Goal: Information Seeking & Learning: Learn about a topic

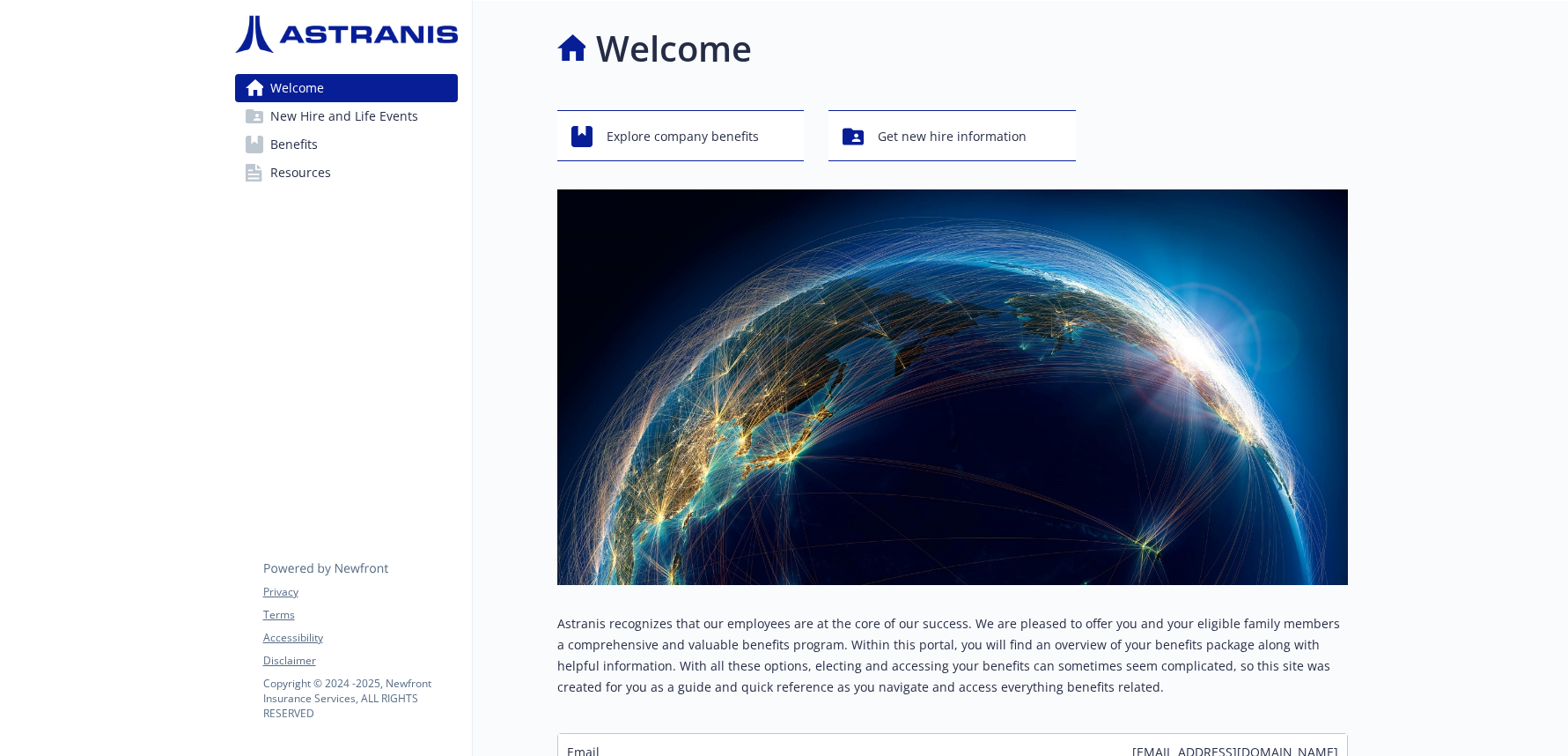
click at [341, 114] on span "New Hire and Life Events" at bounding box center [344, 116] width 148 height 28
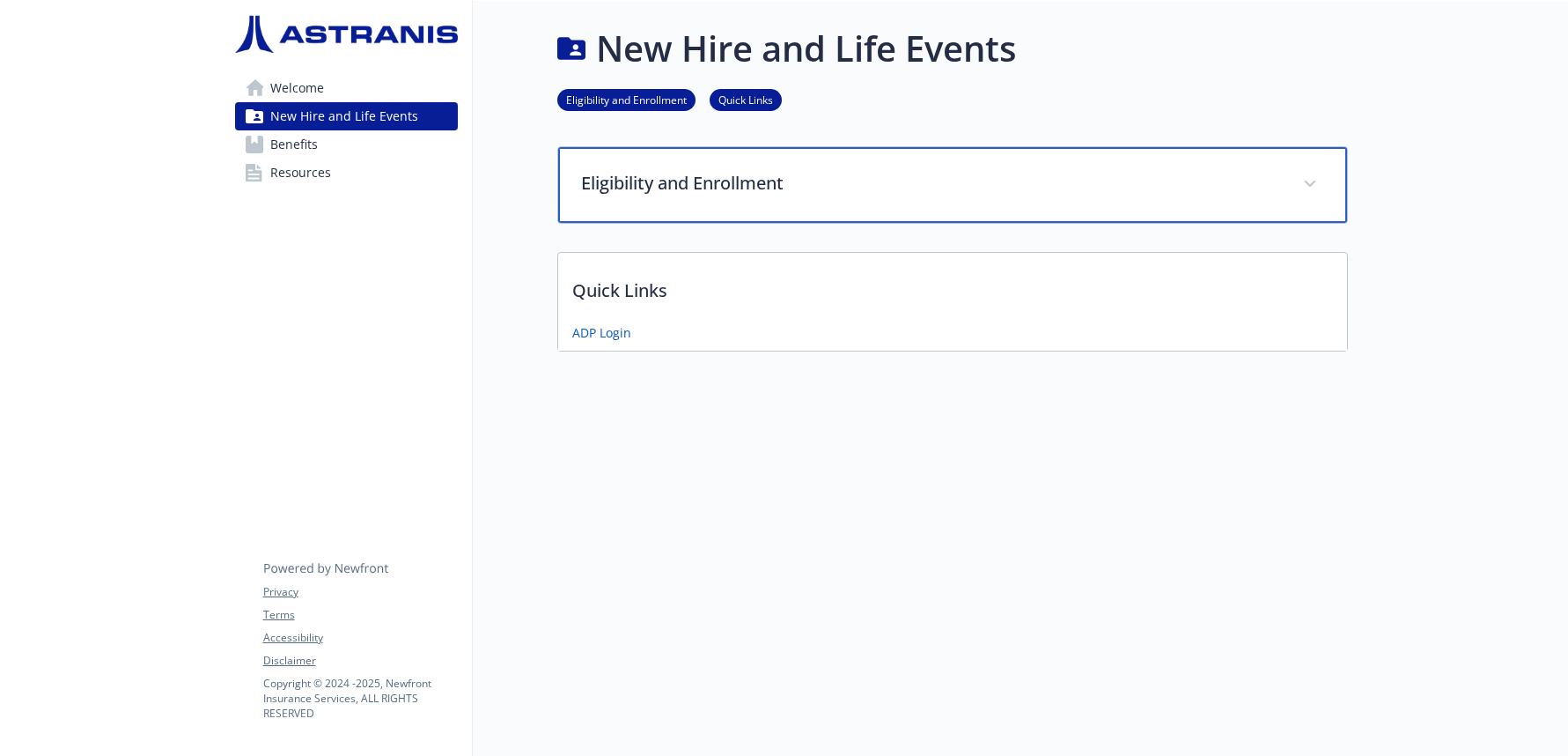
click at [656, 207] on div "Eligibility and Enrollment" at bounding box center [953, 184] width 788 height 76
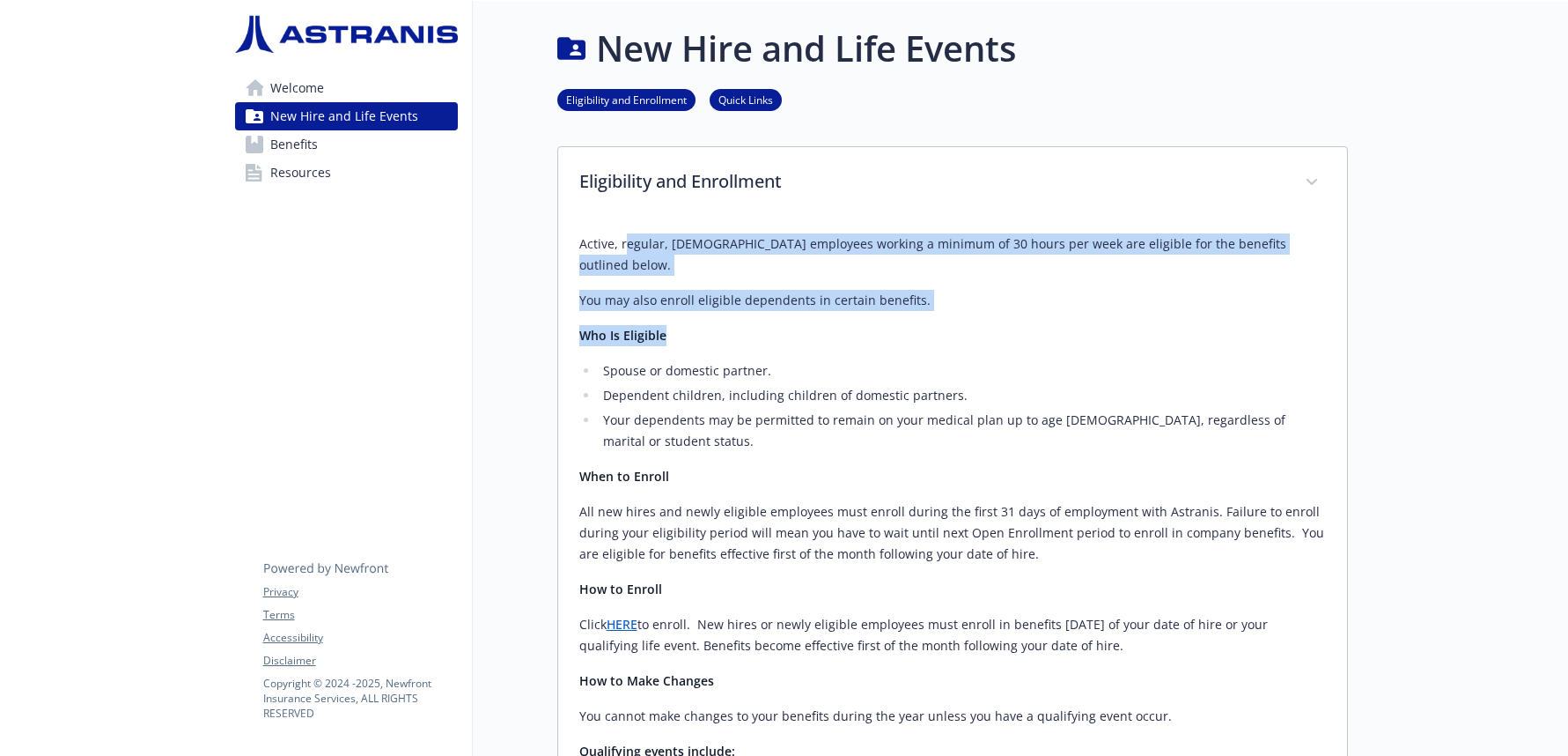
drag, startPoint x: 627, startPoint y: 240, endPoint x: 664, endPoint y: 320, distance: 88.1
click at [663, 316] on div "Active, regular, [DEMOGRAPHIC_DATA] employees working a minimum of 30 hours per…" at bounding box center [952, 676] width 746 height 884
click at [664, 325] on p "Who Is Eligible" at bounding box center [952, 335] width 746 height 21
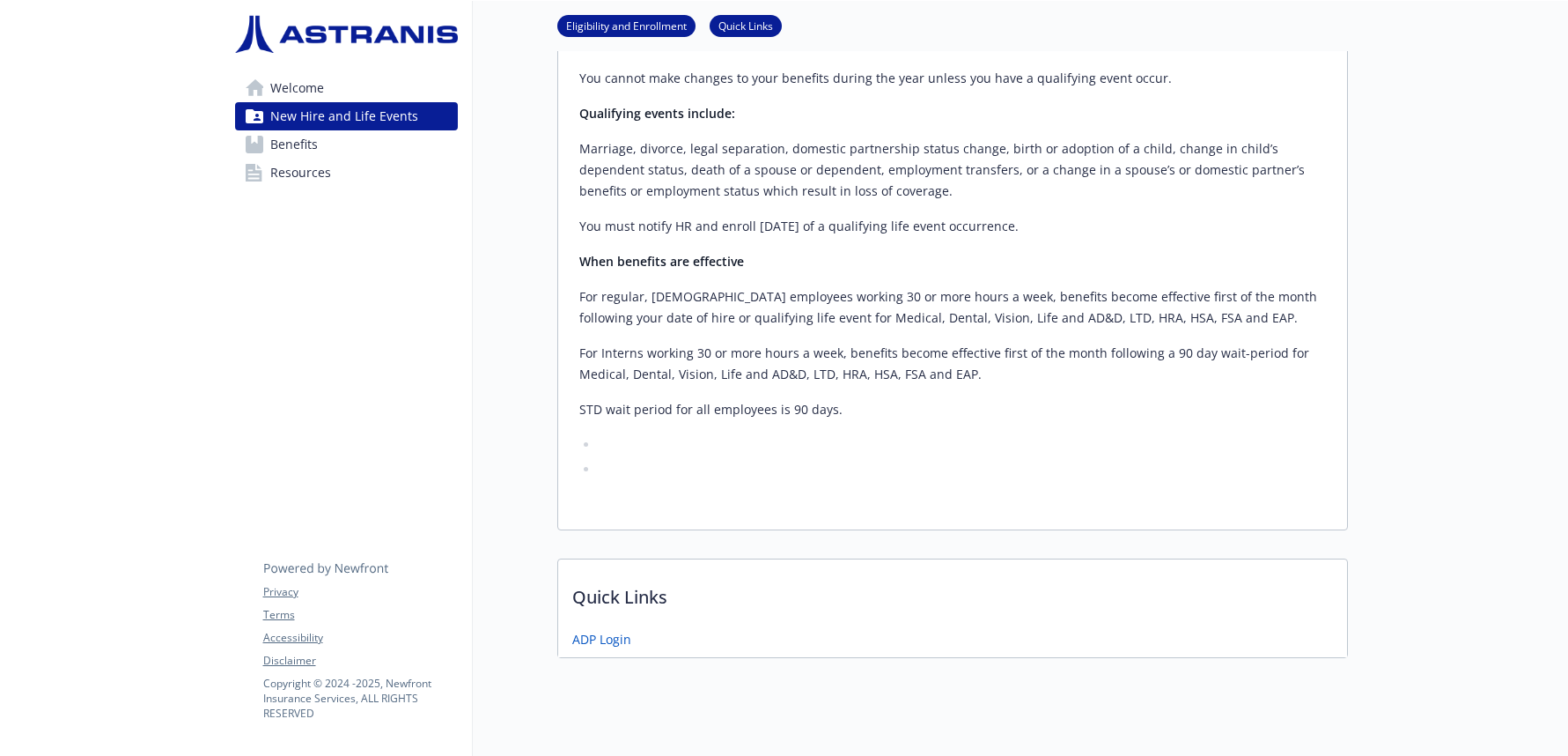
click at [334, 88] on link "Welcome" at bounding box center [346, 88] width 222 height 28
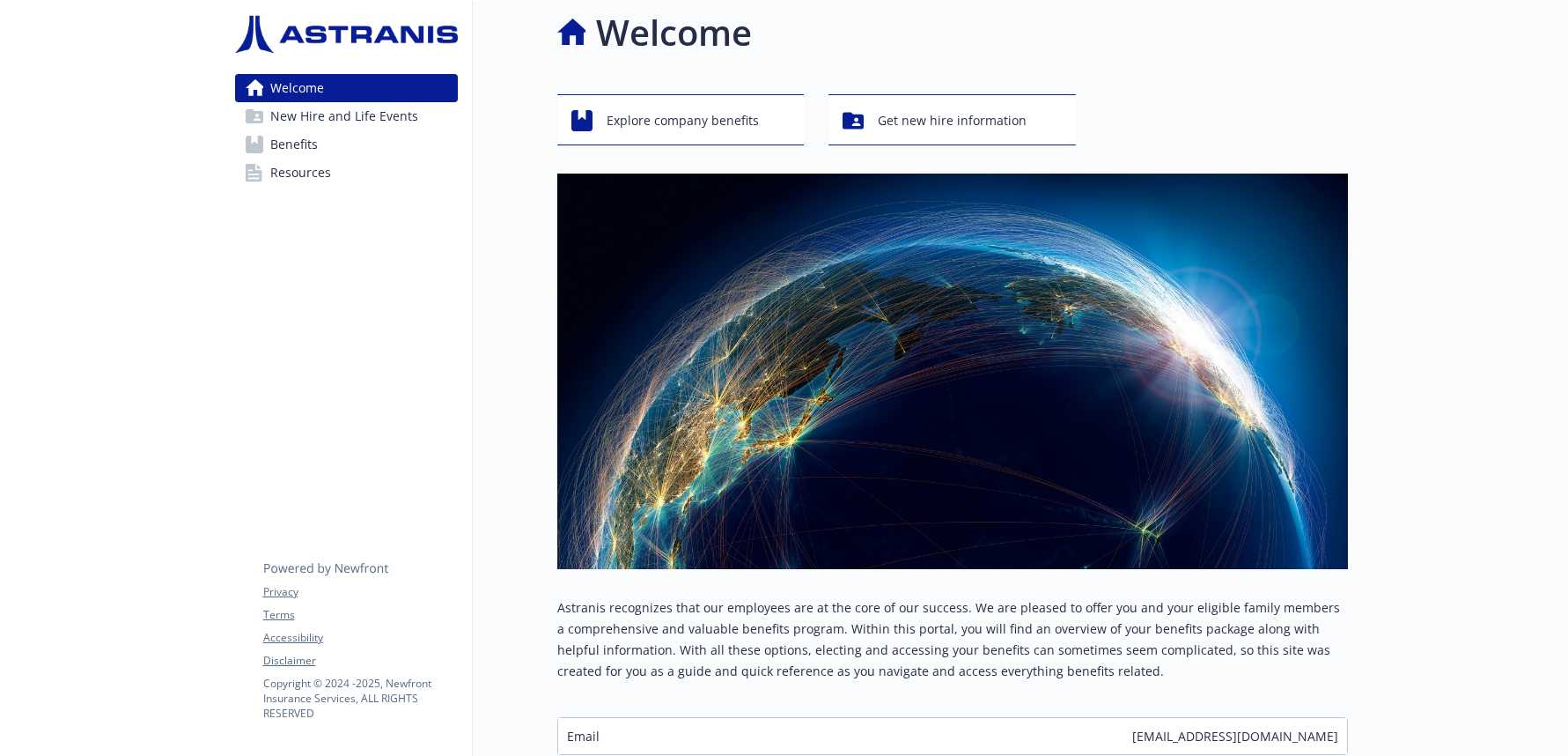
scroll to position [7, 0]
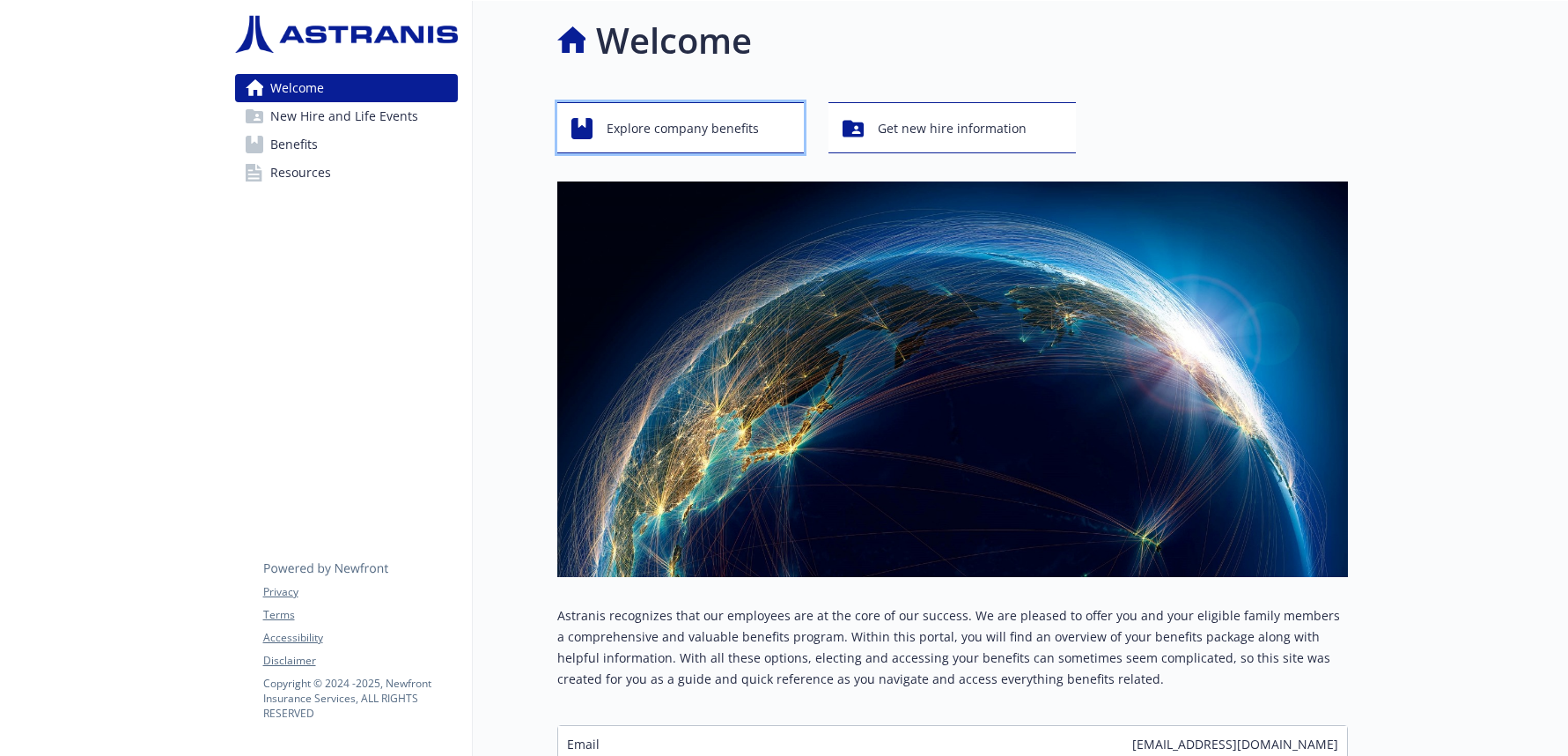
click at [674, 130] on span "Explore company benefits" at bounding box center [682, 129] width 152 height 34
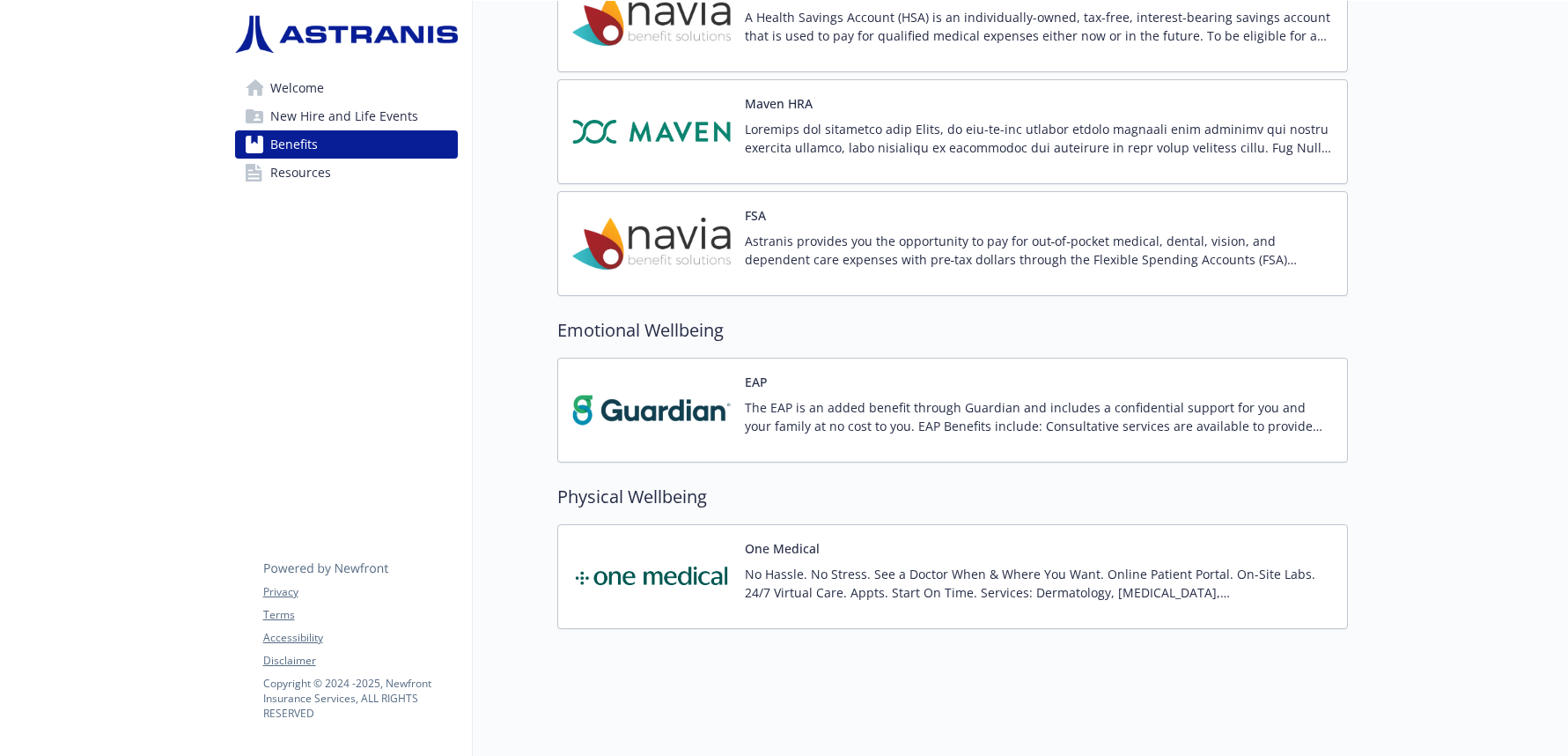
scroll to position [1633, 0]
click at [422, 176] on link "Resources" at bounding box center [346, 173] width 222 height 28
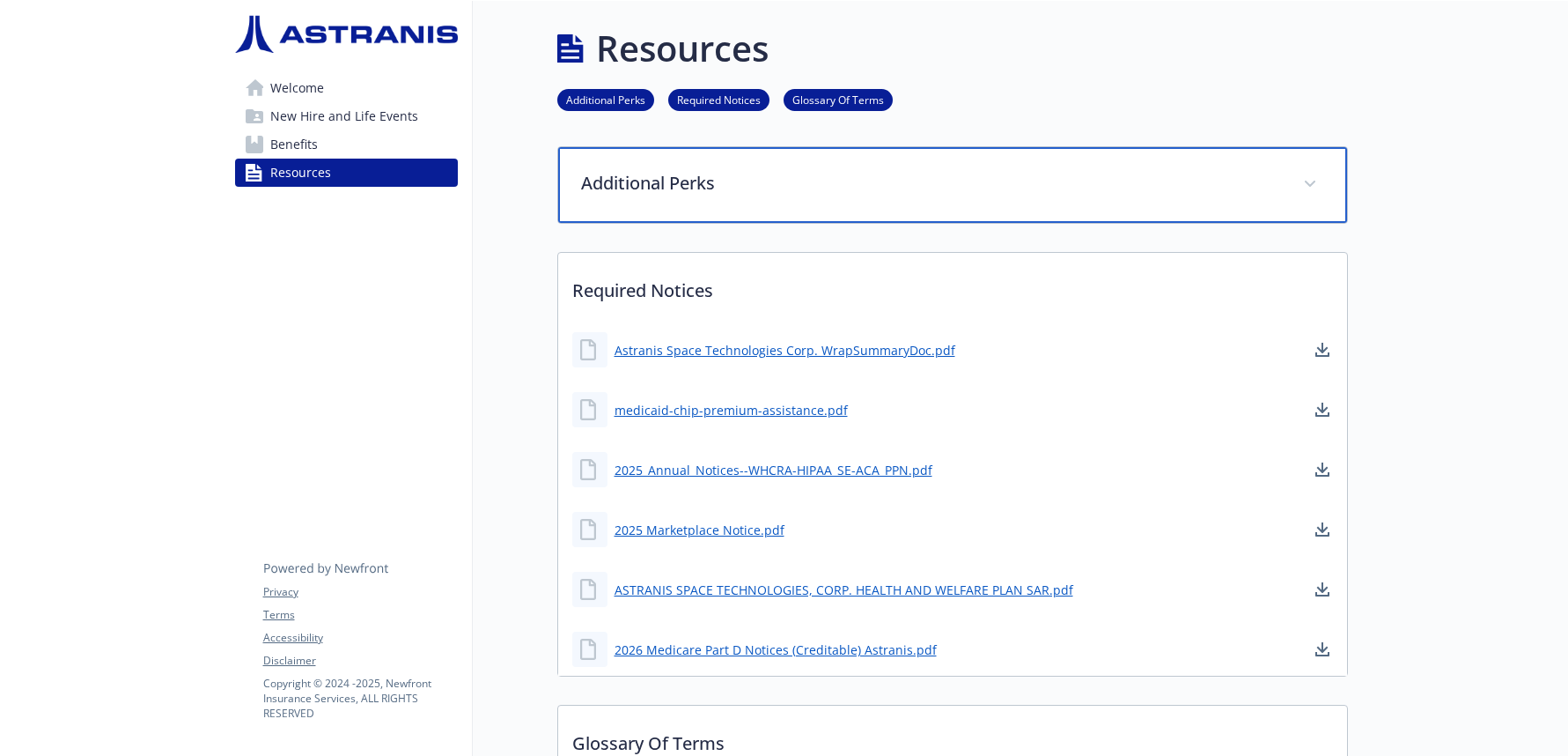
click at [649, 197] on div "Additional Perks" at bounding box center [953, 184] width 788 height 76
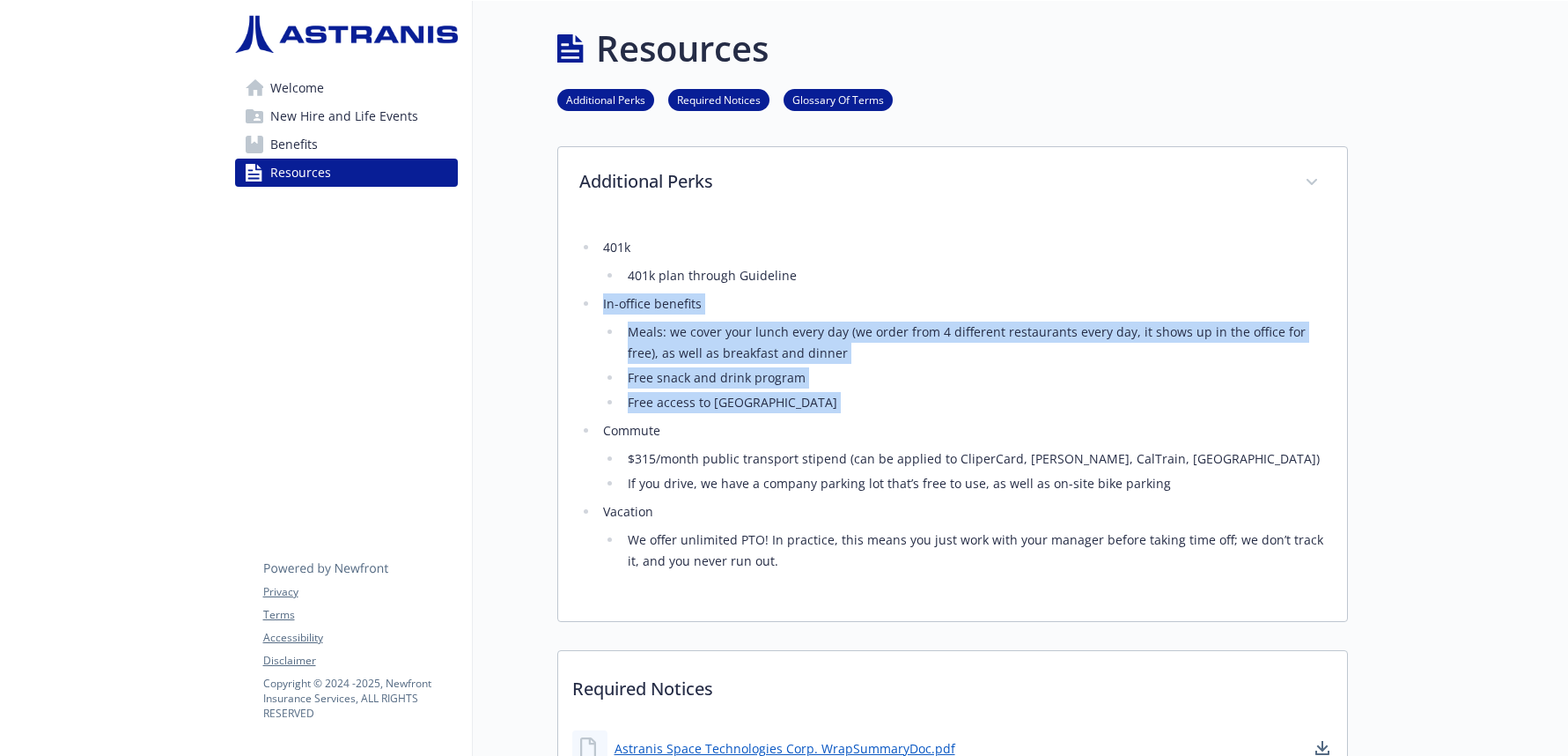
drag, startPoint x: 662, startPoint y: 291, endPoint x: 713, endPoint y: 427, distance: 145.2
click at [713, 427] on ul "401k 401k plan through Guideline In-office benefits Meals: we cover your lunch …" at bounding box center [952, 405] width 746 height 335
click at [713, 427] on li "Commute $315/month public transport stipend (can be applied to CliperCard, [GEO…" at bounding box center [962, 457] width 727 height 74
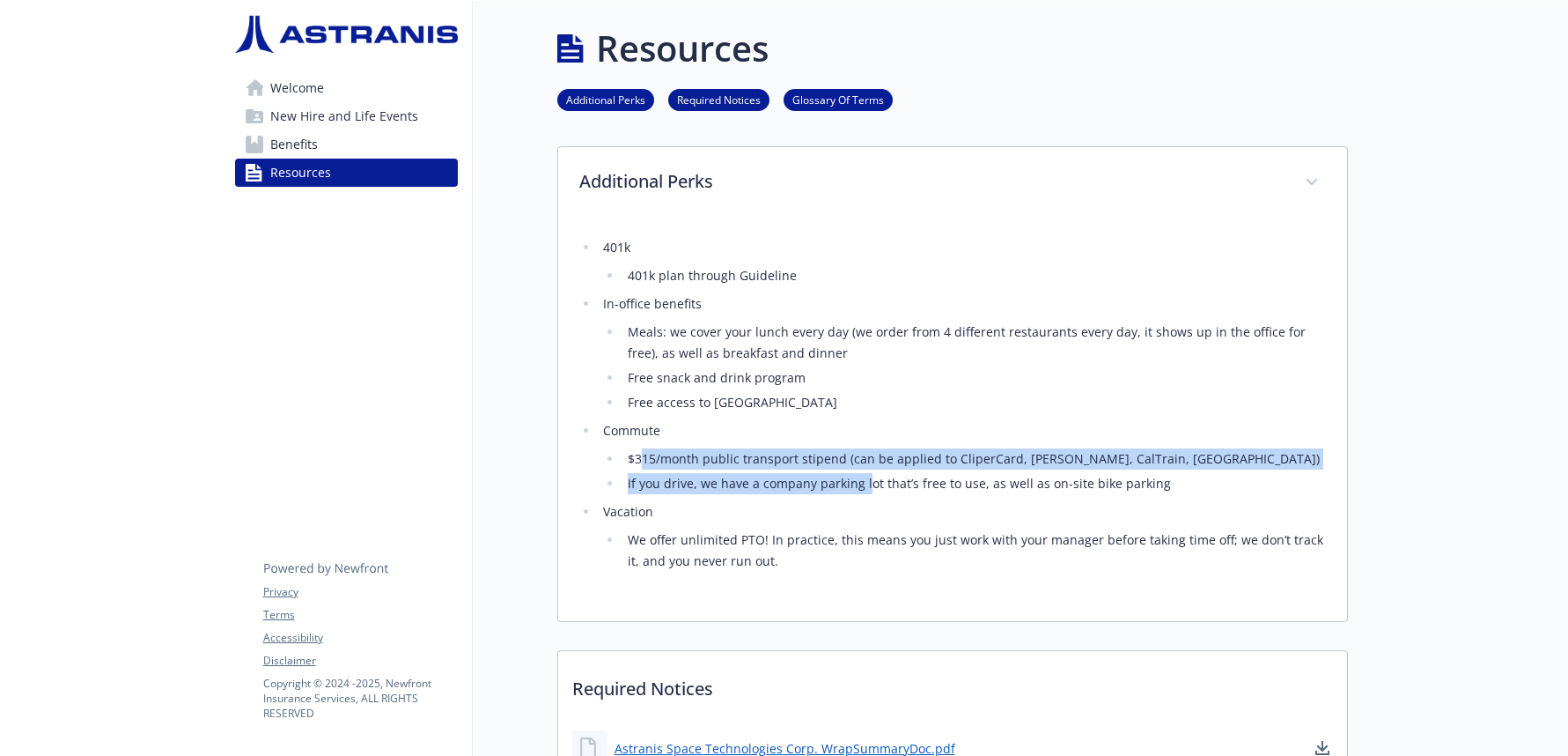
drag, startPoint x: 644, startPoint y: 461, endPoint x: 867, endPoint y: 485, distance: 224.3
click at [867, 485] on ul "$315/month public transport stipend (can be applied to CliperCard, [PERSON_NAME…" at bounding box center [964, 471] width 722 height 46
click at [867, 485] on li "If you drive, we have a company parking lot that’s free to use, as well as on-s…" at bounding box center [973, 483] width 702 height 21
